Goal: Task Accomplishment & Management: Manage account settings

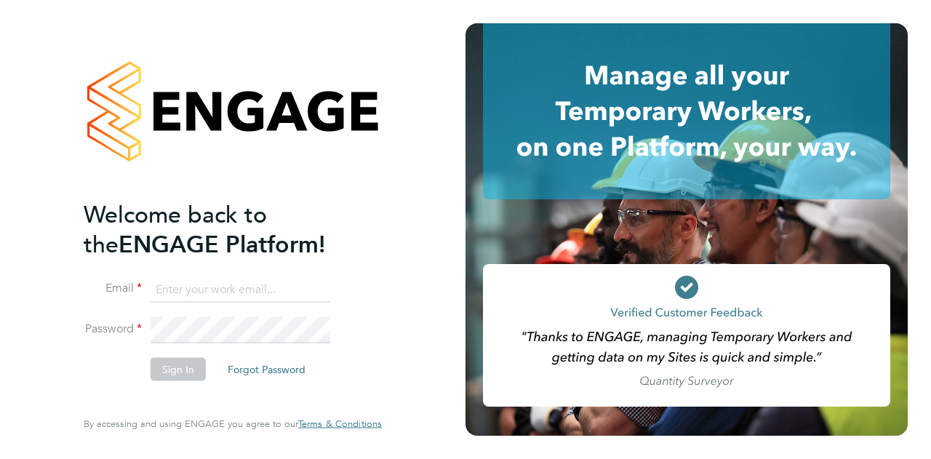
type input "[EMAIL_ADDRESS][DOMAIN_NAME]"
click at [184, 367] on button "Sign In" at bounding box center [178, 368] width 55 height 23
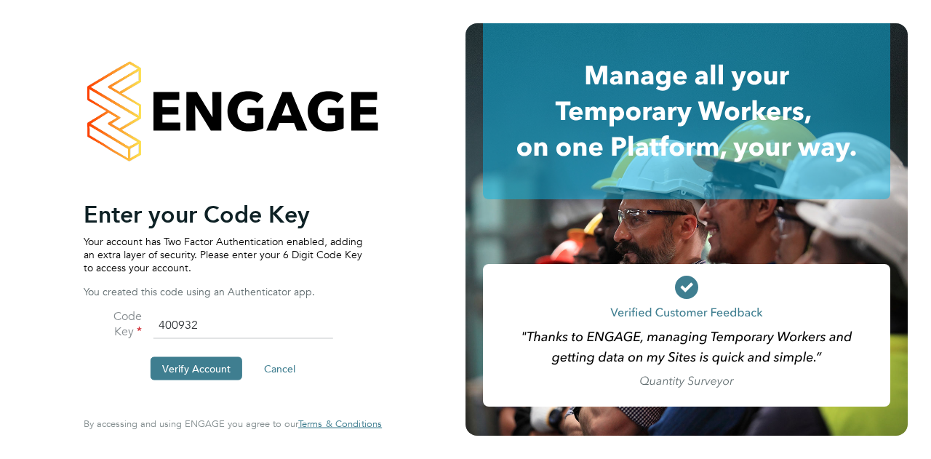
type input "400932"
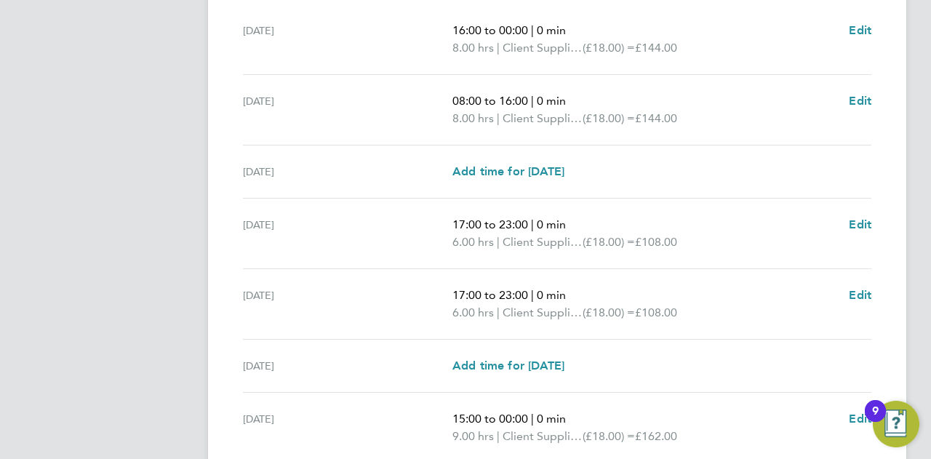
scroll to position [601, 0]
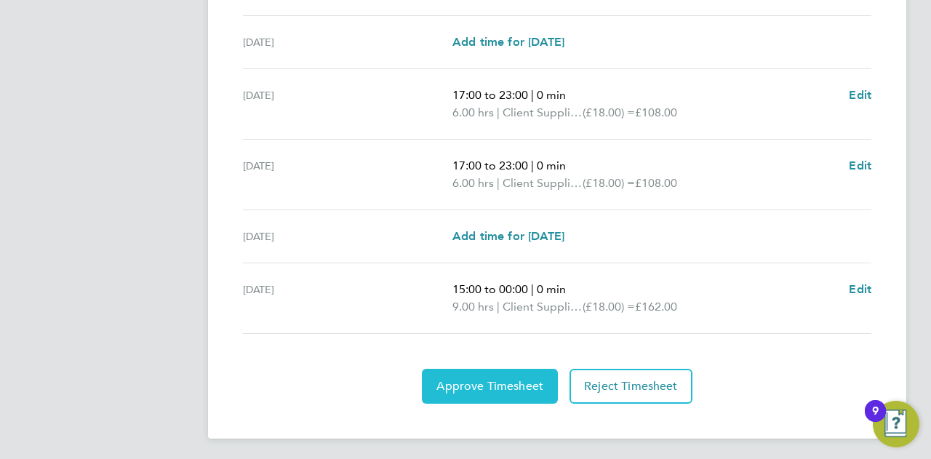
click at [456, 386] on span "Approve Timesheet" at bounding box center [490, 386] width 107 height 15
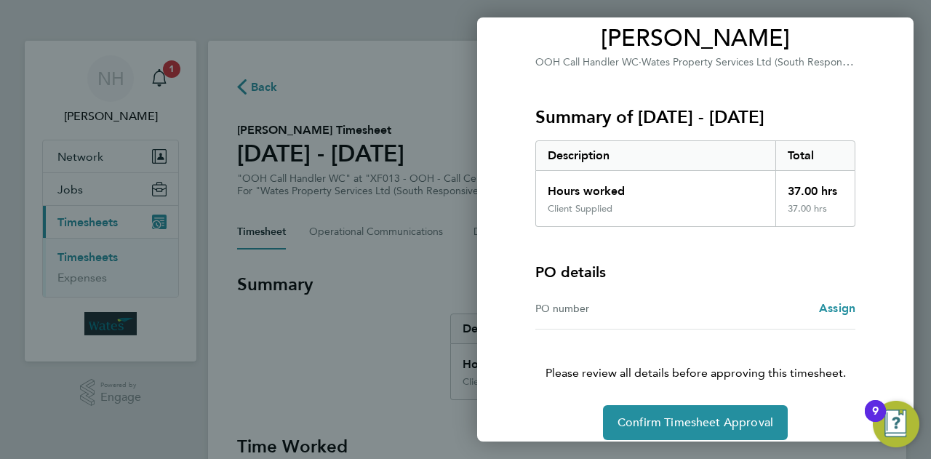
scroll to position [136, 0]
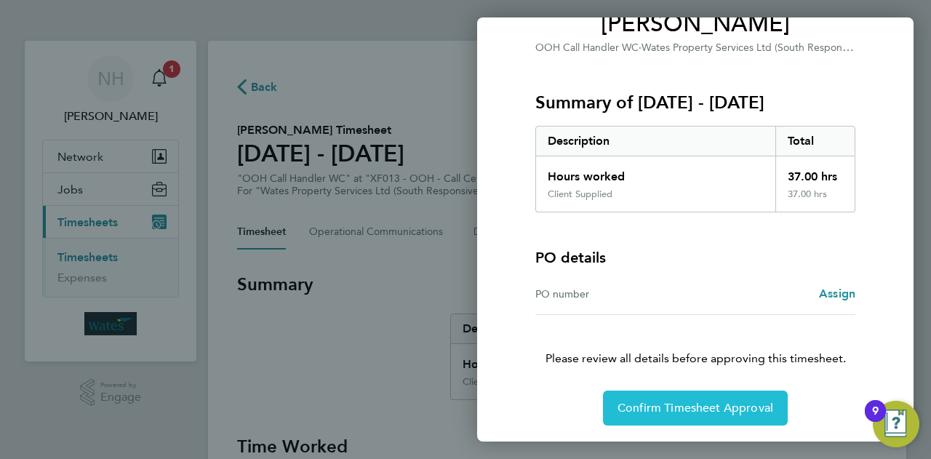
click at [662, 401] on span "Confirm Timesheet Approval" at bounding box center [696, 408] width 156 height 15
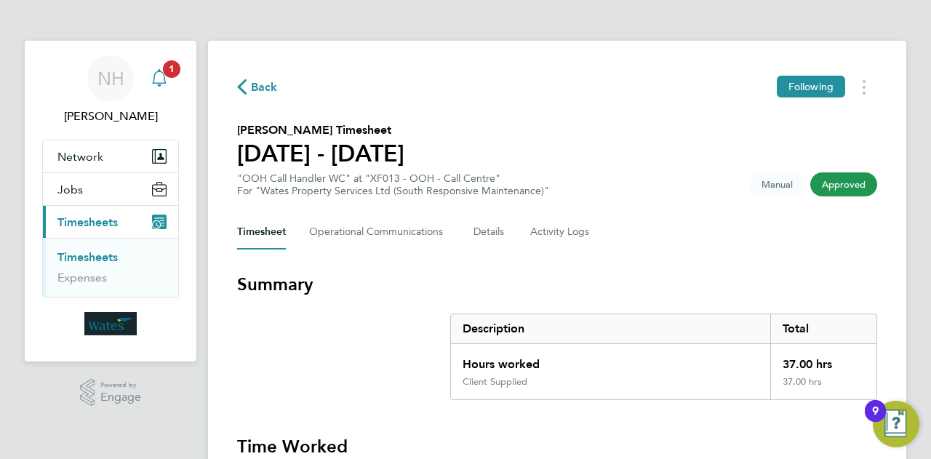
click at [159, 78] on icon "Main navigation" at bounding box center [159, 77] width 17 height 17
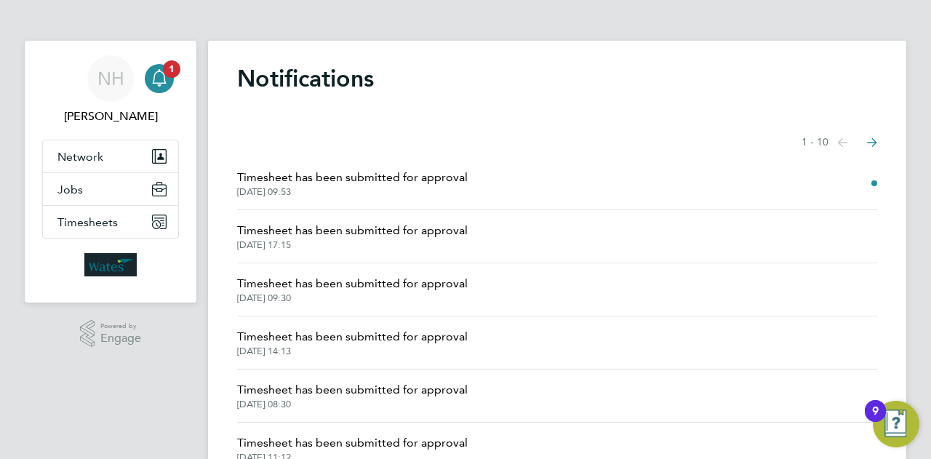
click at [398, 196] on span "29 Sep 2025, 09:53" at bounding box center [352, 192] width 231 height 12
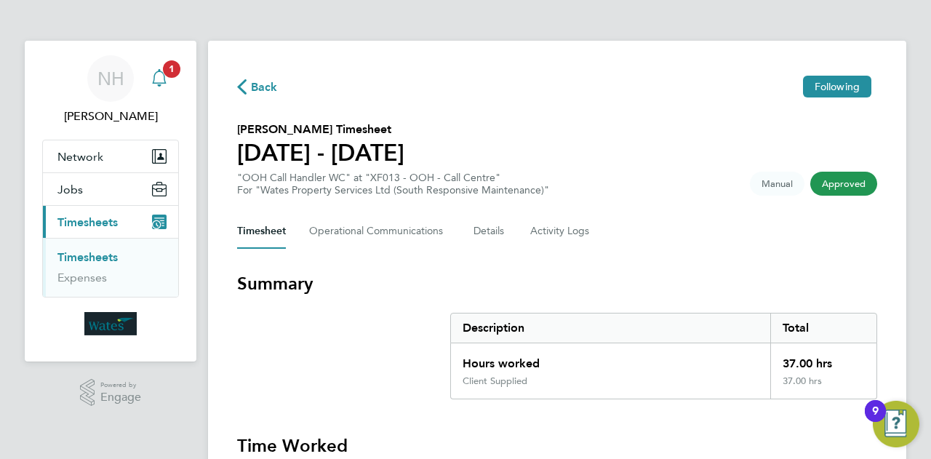
click at [154, 77] on icon "Main navigation" at bounding box center [159, 76] width 14 height 15
